Goal: Task Accomplishment & Management: Use online tool/utility

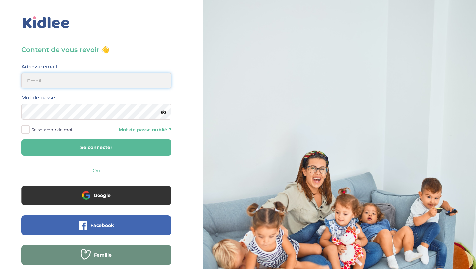
type input "aitoumeziane.consulting@gmail.com"
click at [124, 154] on button "Se connecter" at bounding box center [96, 147] width 150 height 16
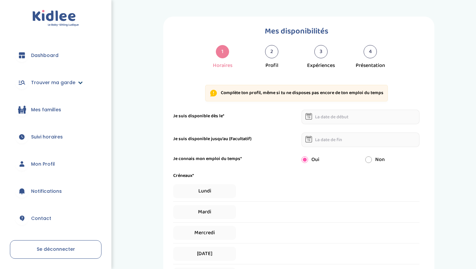
click at [66, 82] on span "Trouver ma garde" at bounding box center [53, 82] width 44 height 7
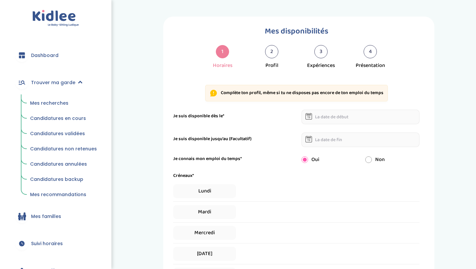
click at [56, 102] on span "Mes recherches" at bounding box center [49, 103] width 38 height 7
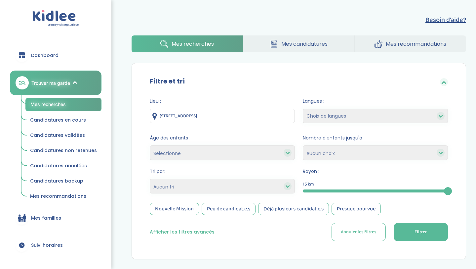
click at [218, 149] on select "Selectionne moins de 3 ans entre 3 et 6 ans plus de 6 ans" at bounding box center [222, 152] width 145 height 15
click at [212, 180] on select "Heures par semaine (croissant) Heures par semaine (décroissant) Date de démarra…" at bounding box center [222, 186] width 145 height 15
select select "hours_asc"
click at [150, 179] on select "Heures par semaine (croissant) Heures par semaine (décroissant) Date de démarra…" at bounding box center [222, 186] width 145 height 15
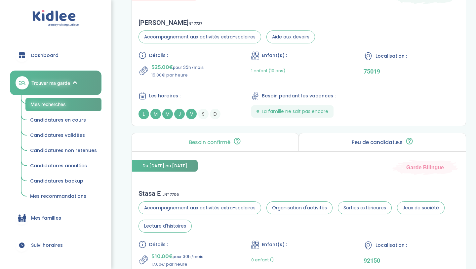
scroll to position [317, 0]
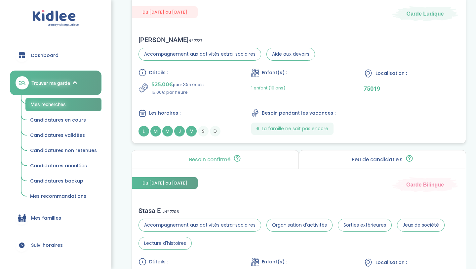
click at [218, 103] on div "Détails : 525.00€ pour 35h /mois 15.00€ par heure Enfant(s) : 1 enfant (10 ans)…" at bounding box center [299, 102] width 321 height 68
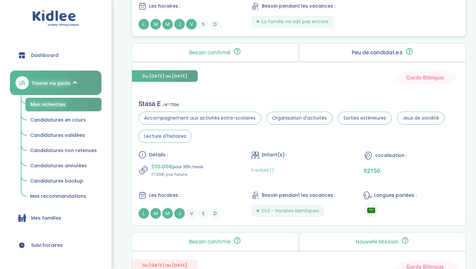
scroll to position [0, 0]
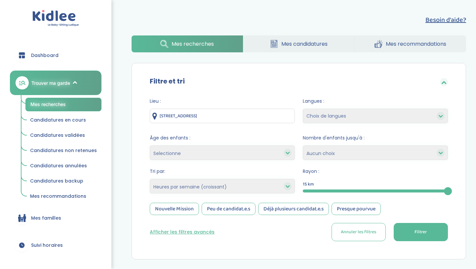
click at [421, 235] on span "Filtrer" at bounding box center [421, 231] width 12 height 7
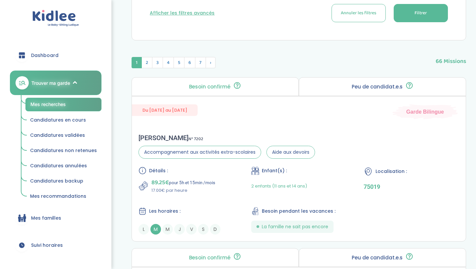
scroll to position [225, 0]
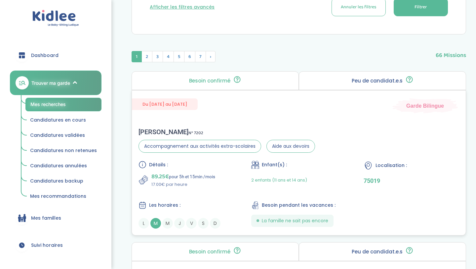
click at [330, 178] on div "2 enfants (11 ans et 14 ans)" at bounding box center [299, 180] width 96 height 16
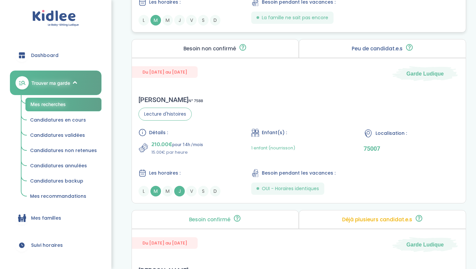
scroll to position [770, 0]
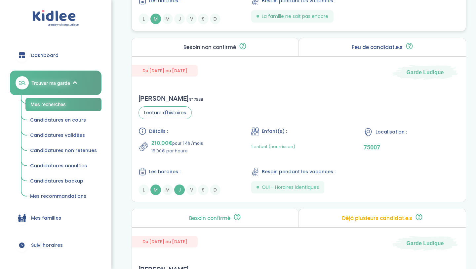
click at [219, 119] on div "Olivia B . N° 7588 Lecture d'histoires Détails : 210.00€ pour 14h /mois 15.00€ …" at bounding box center [299, 145] width 334 height 114
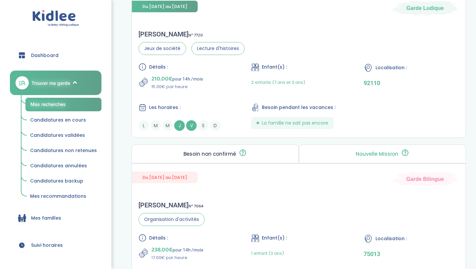
scroll to position [1502, 0]
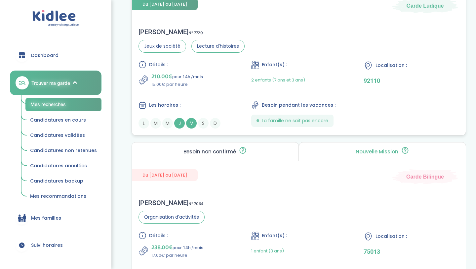
click at [230, 96] on div "Détails : 210.00€ pour 14h /mois 15.00€ par heure Enfant(s) : 2 enfants (7 ans …" at bounding box center [299, 95] width 321 height 68
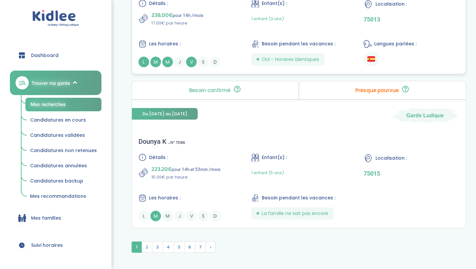
scroll to position [1739, 0]
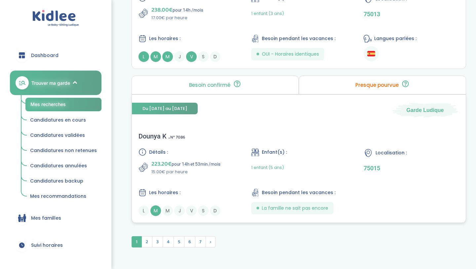
click at [189, 183] on div "Détails : 223.20€ pour 14h et 53min /mois 15.00€ par heure Enfant(s) : 1 enfant…" at bounding box center [299, 182] width 321 height 68
click at [145, 240] on span "2" at bounding box center [147, 241] width 11 height 11
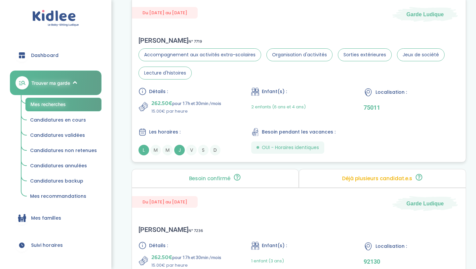
scroll to position [652, 0]
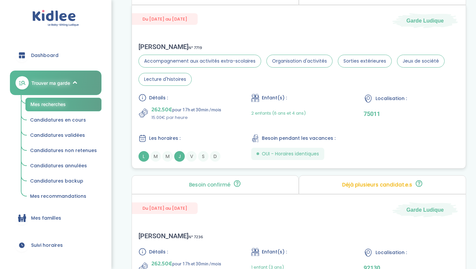
click at [189, 133] on div "Détails : 262.50€ pour 17h et 30min /mois 15.00€ par heure Enfant(s) : 2 enfant…" at bounding box center [299, 128] width 321 height 68
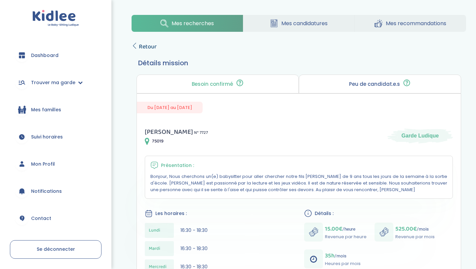
click at [143, 45] on span "Retour" at bounding box center [148, 46] width 18 height 9
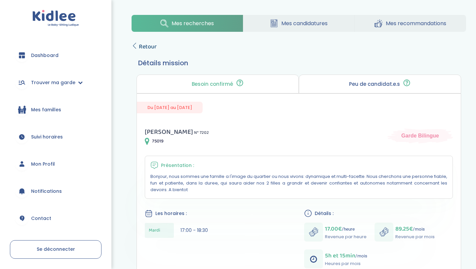
click at [148, 50] on span "Retour" at bounding box center [148, 46] width 18 height 9
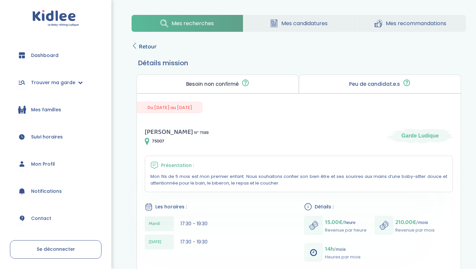
click at [140, 48] on span "Retour" at bounding box center [148, 46] width 18 height 9
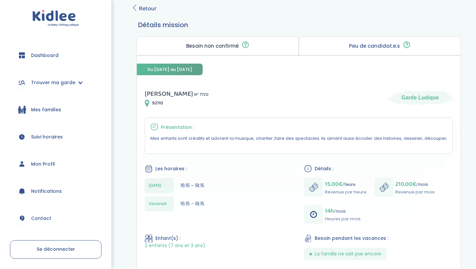
scroll to position [40, 0]
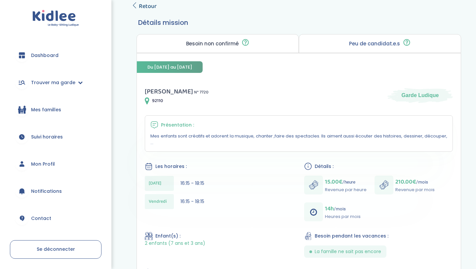
click at [143, 9] on span "Retour" at bounding box center [148, 6] width 18 height 9
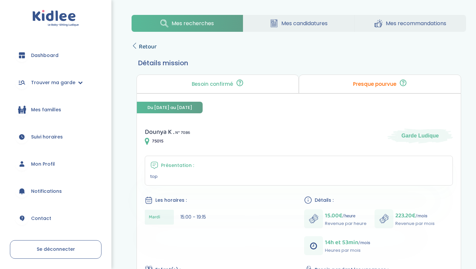
click at [147, 46] on span "Retour" at bounding box center [148, 46] width 18 height 9
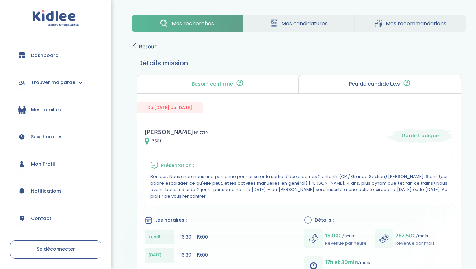
click at [141, 43] on span "Retour" at bounding box center [148, 46] width 18 height 9
